Goal: Task Accomplishment & Management: Use online tool/utility

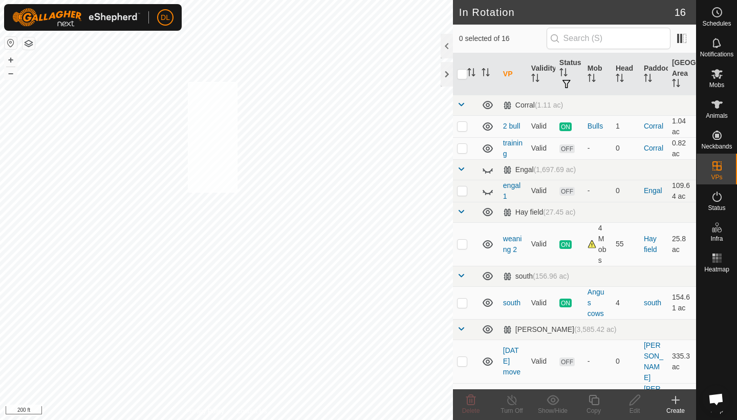
scroll to position [190, 0]
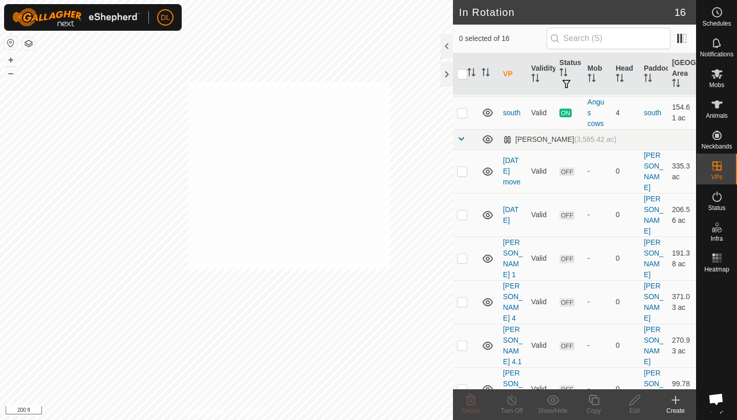
checkbox input "true"
click at [719, 111] on es-animals-svg-icon at bounding box center [717, 104] width 18 height 16
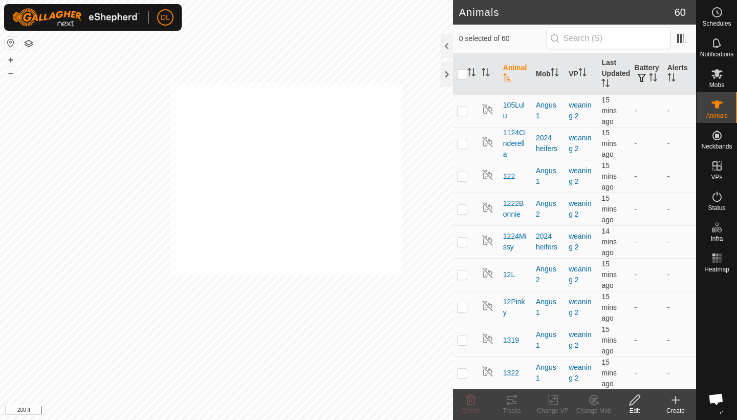
checkbox input "true"
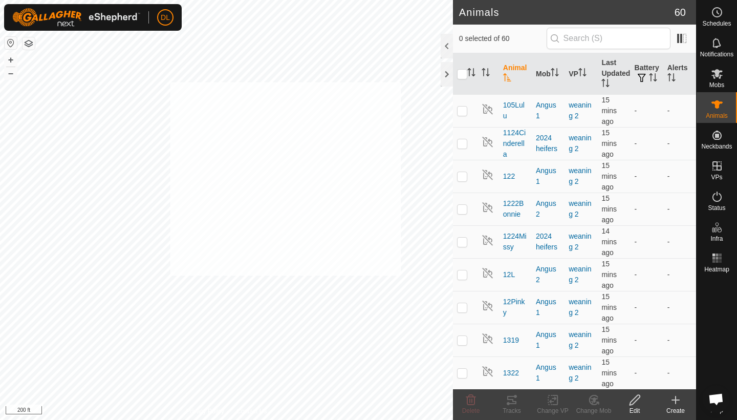
checkbox input "true"
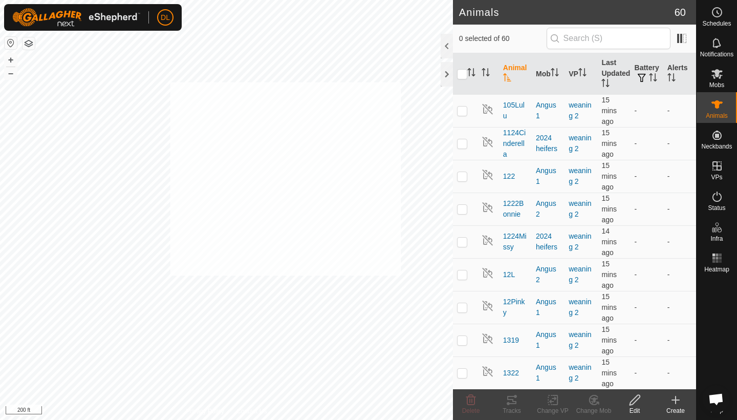
checkbox input "true"
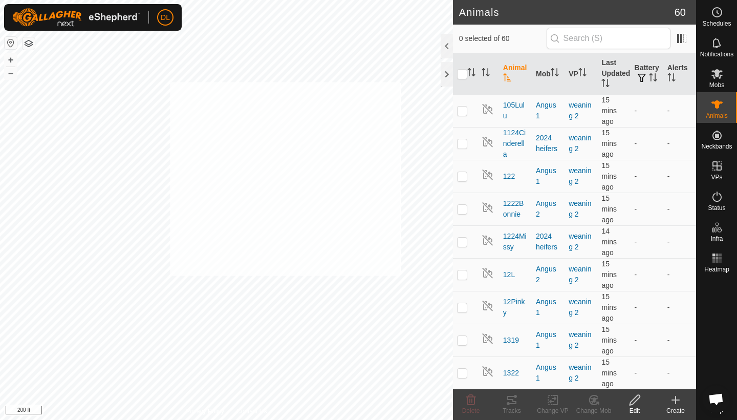
checkbox input "true"
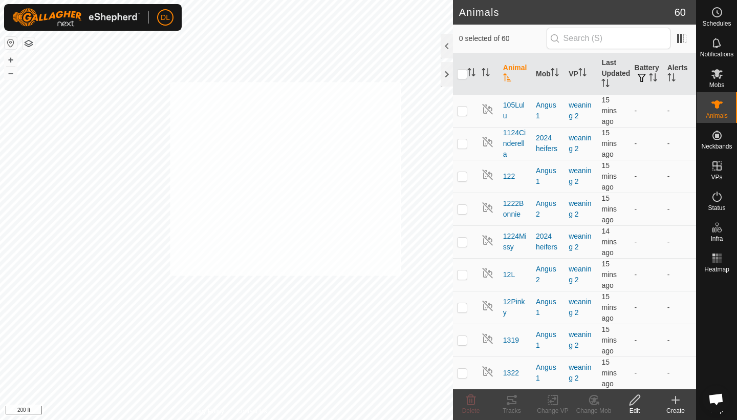
checkbox input "true"
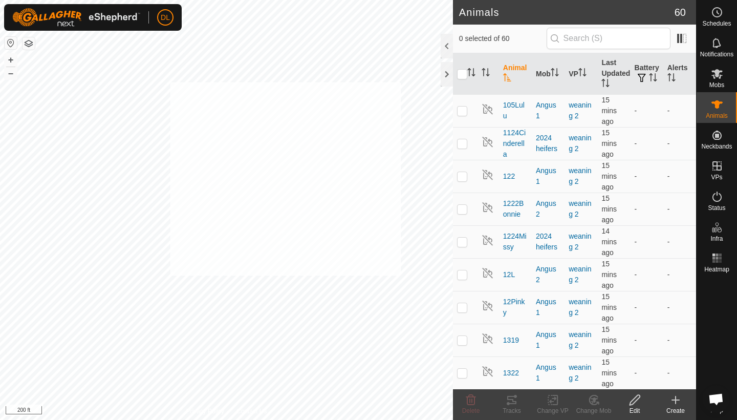
checkbox input "true"
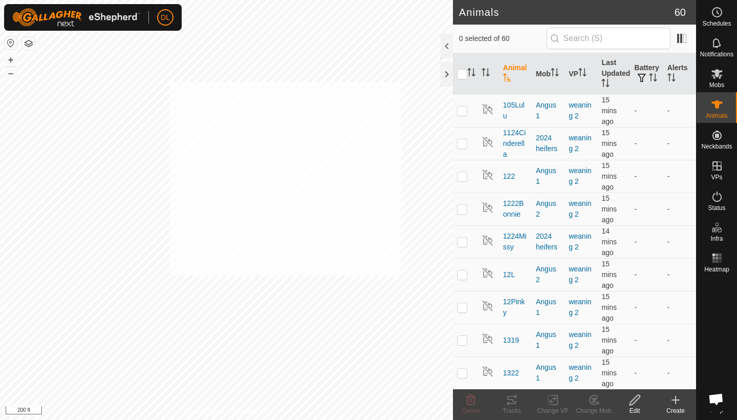
checkbox input "true"
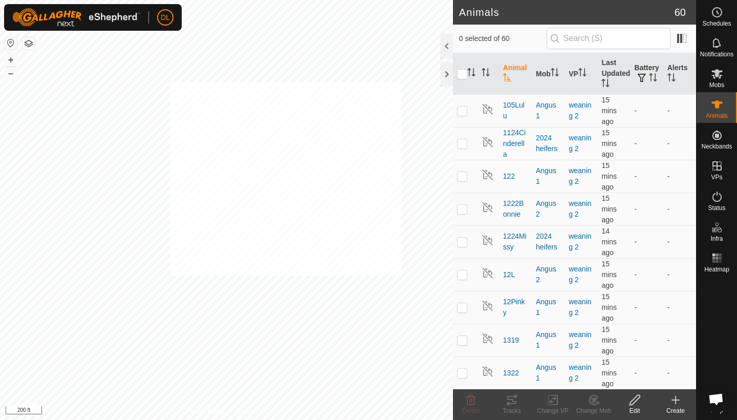
checkbox input "true"
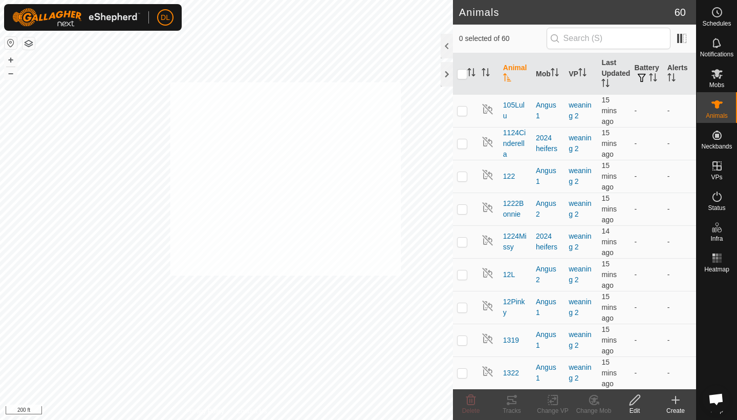
checkbox input "true"
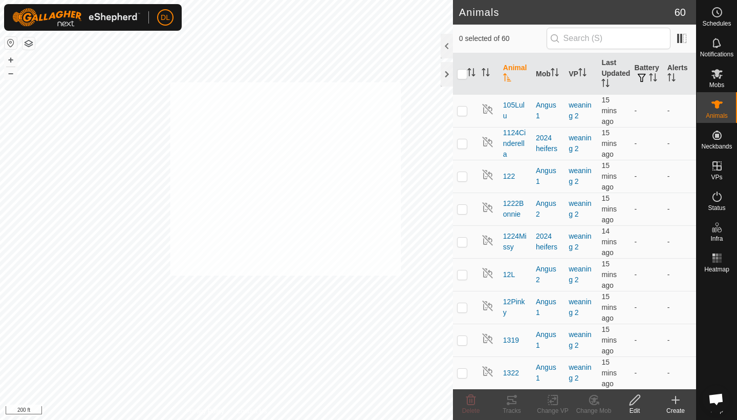
checkbox input "true"
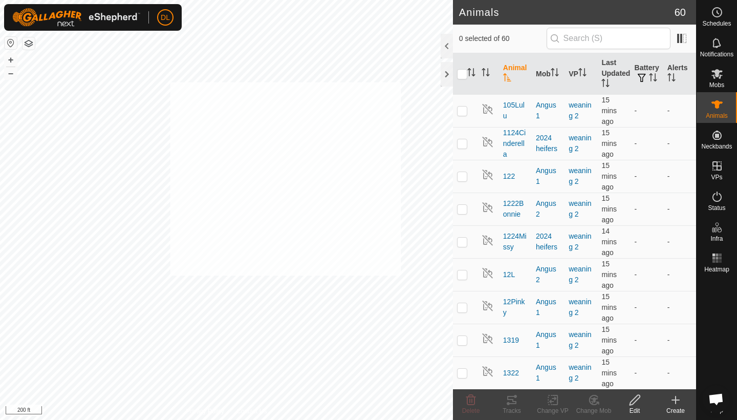
checkbox input "true"
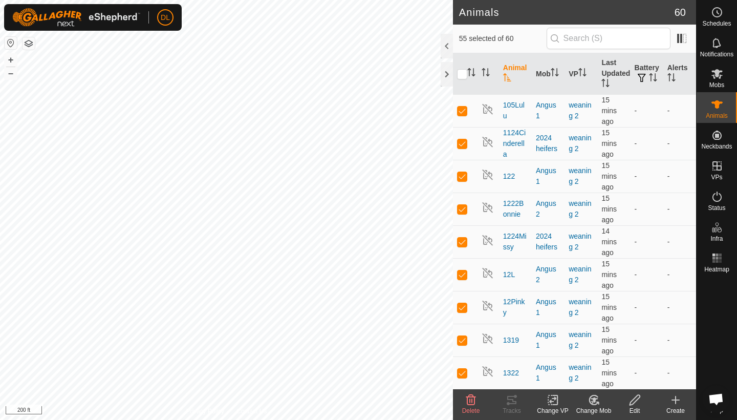
click at [551, 399] on icon at bounding box center [553, 400] width 13 height 12
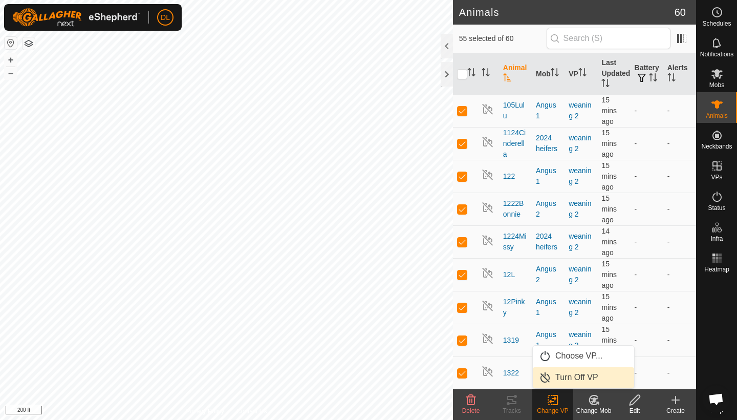
click at [559, 377] on link "Turn Off VP" at bounding box center [583, 377] width 101 height 20
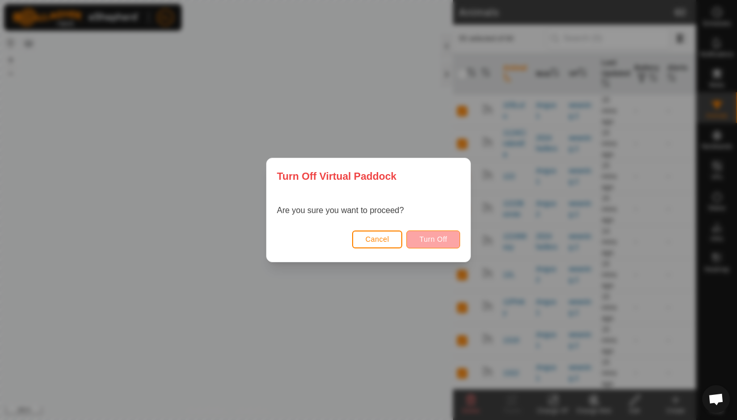
click at [431, 234] on button "Turn Off" at bounding box center [433, 239] width 54 height 18
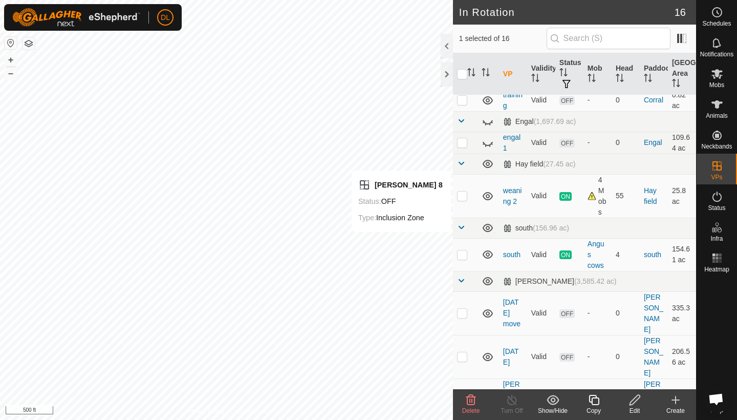
scroll to position [48, 0]
